Goal: Check status: Check status

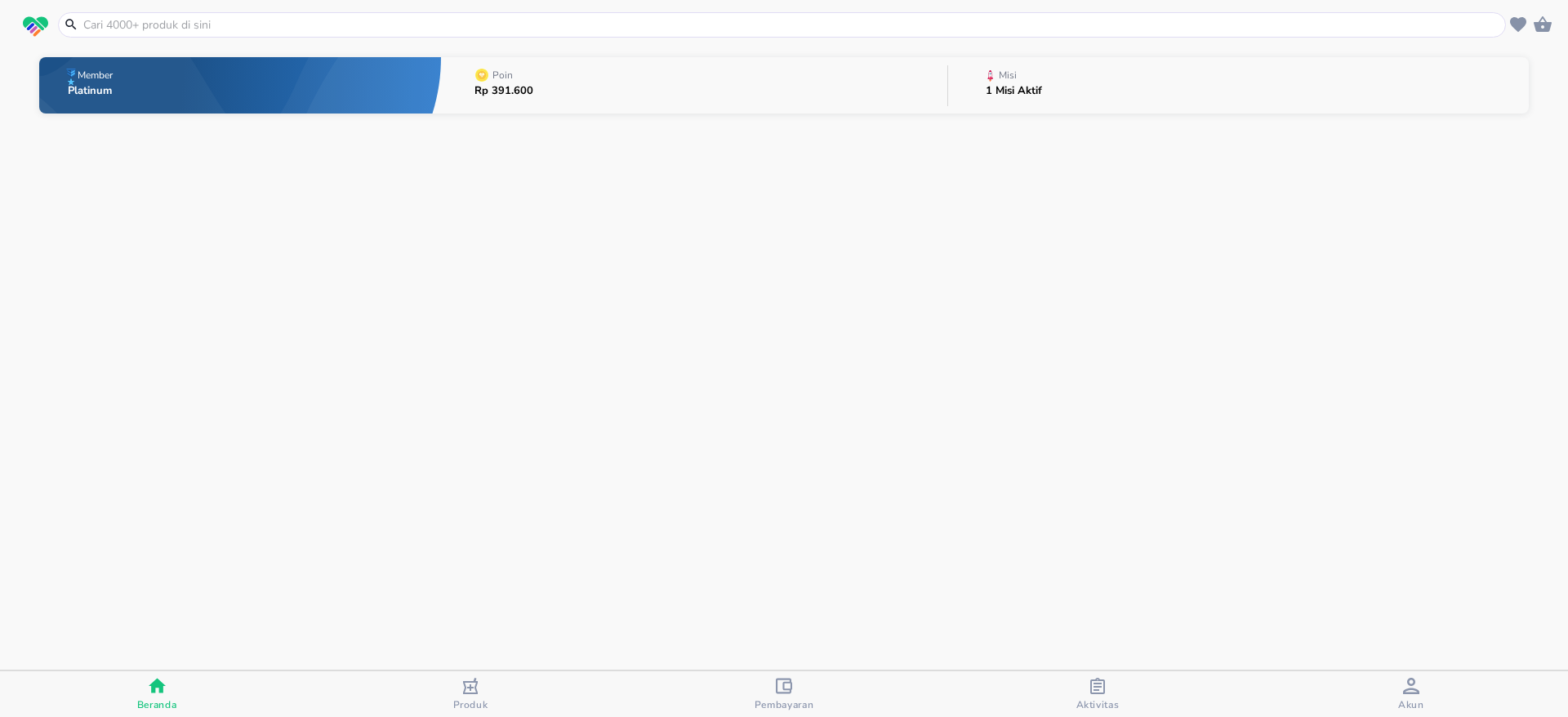
click at [1077, 706] on span "Aktivitas" at bounding box center [1098, 705] width 43 height 13
